Goal: Find specific page/section: Find specific page/section

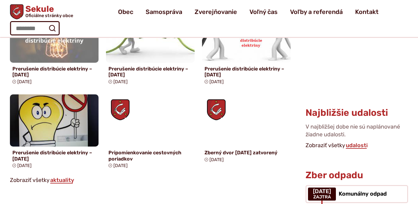
scroll to position [407, 0]
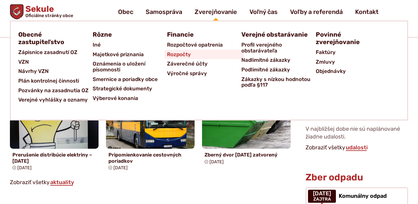
click at [180, 55] on span "Rozpočty" at bounding box center [179, 55] width 24 height 10
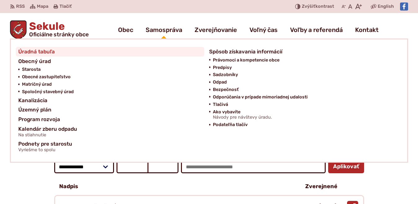
click at [43, 50] on span "Úradná tabuľa" at bounding box center [36, 52] width 37 height 10
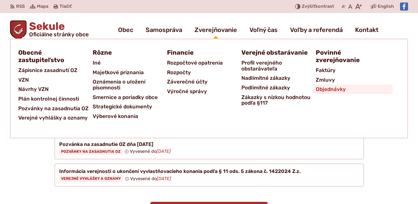
click at [325, 87] on span "Objednávky" at bounding box center [331, 89] width 30 height 10
